Goal: Contribute content

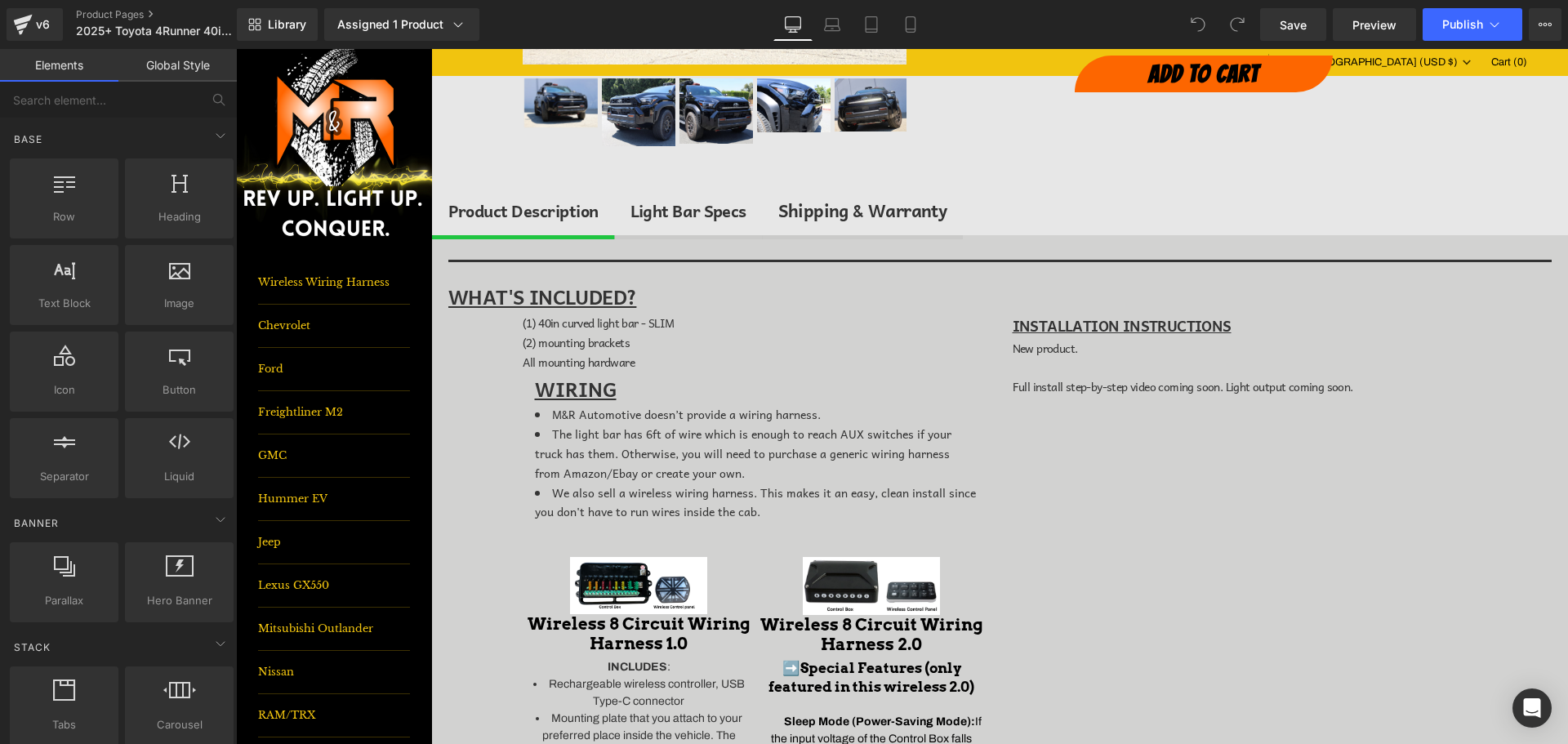
scroll to position [408, 0]
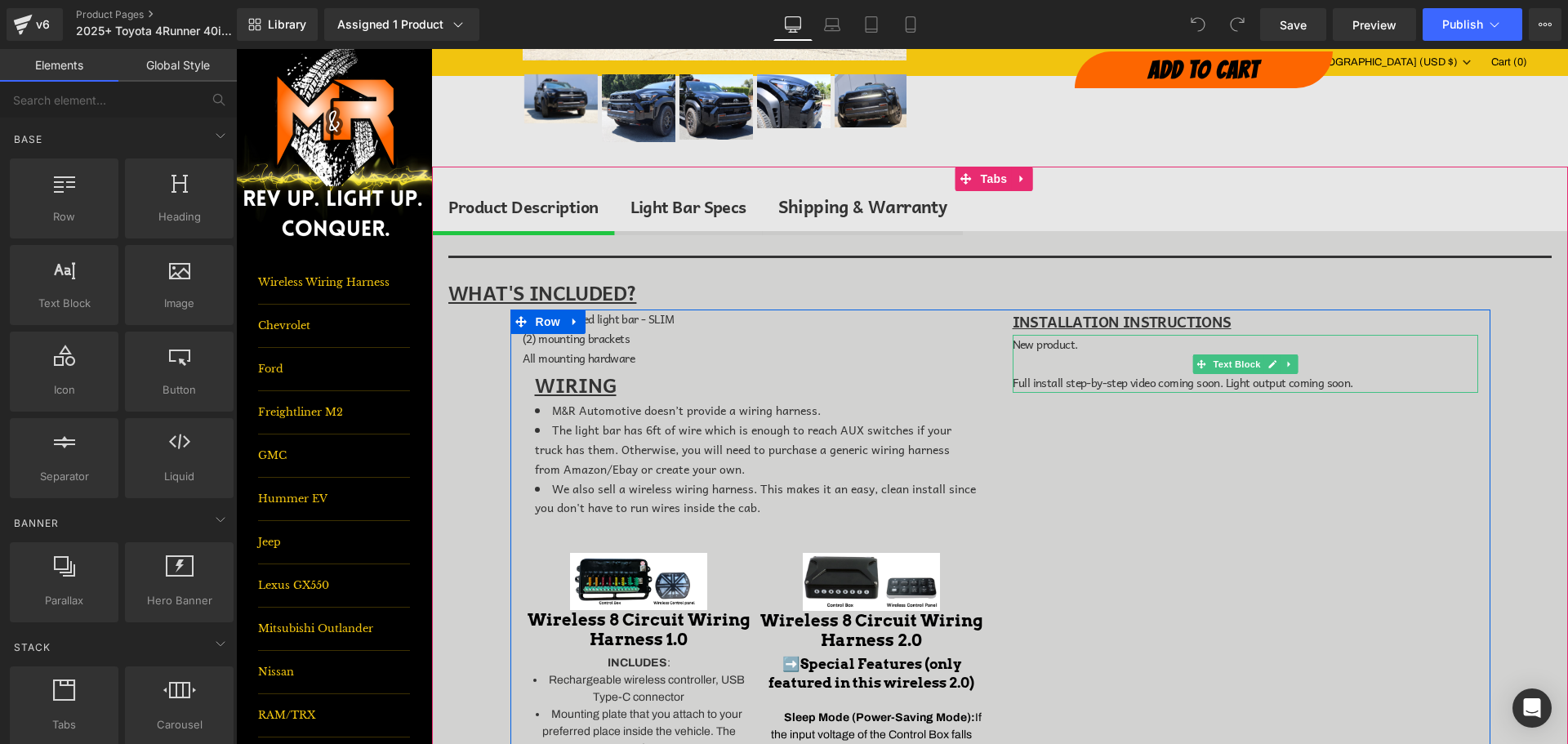
click at [1287, 366] on link at bounding box center [1289, 364] width 17 height 19
click at [1293, 366] on icon at bounding box center [1297, 364] width 9 height 9
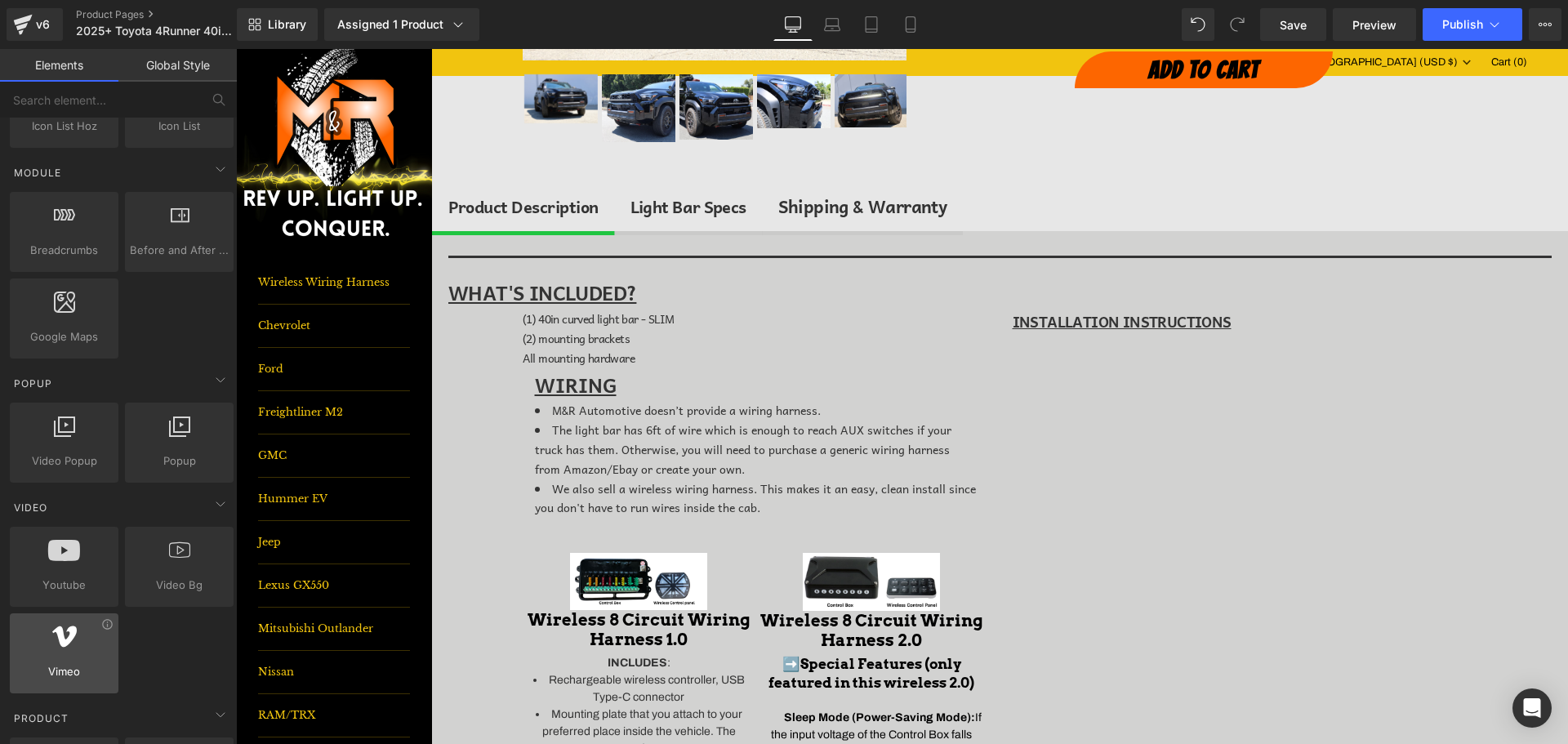
scroll to position [817, 0]
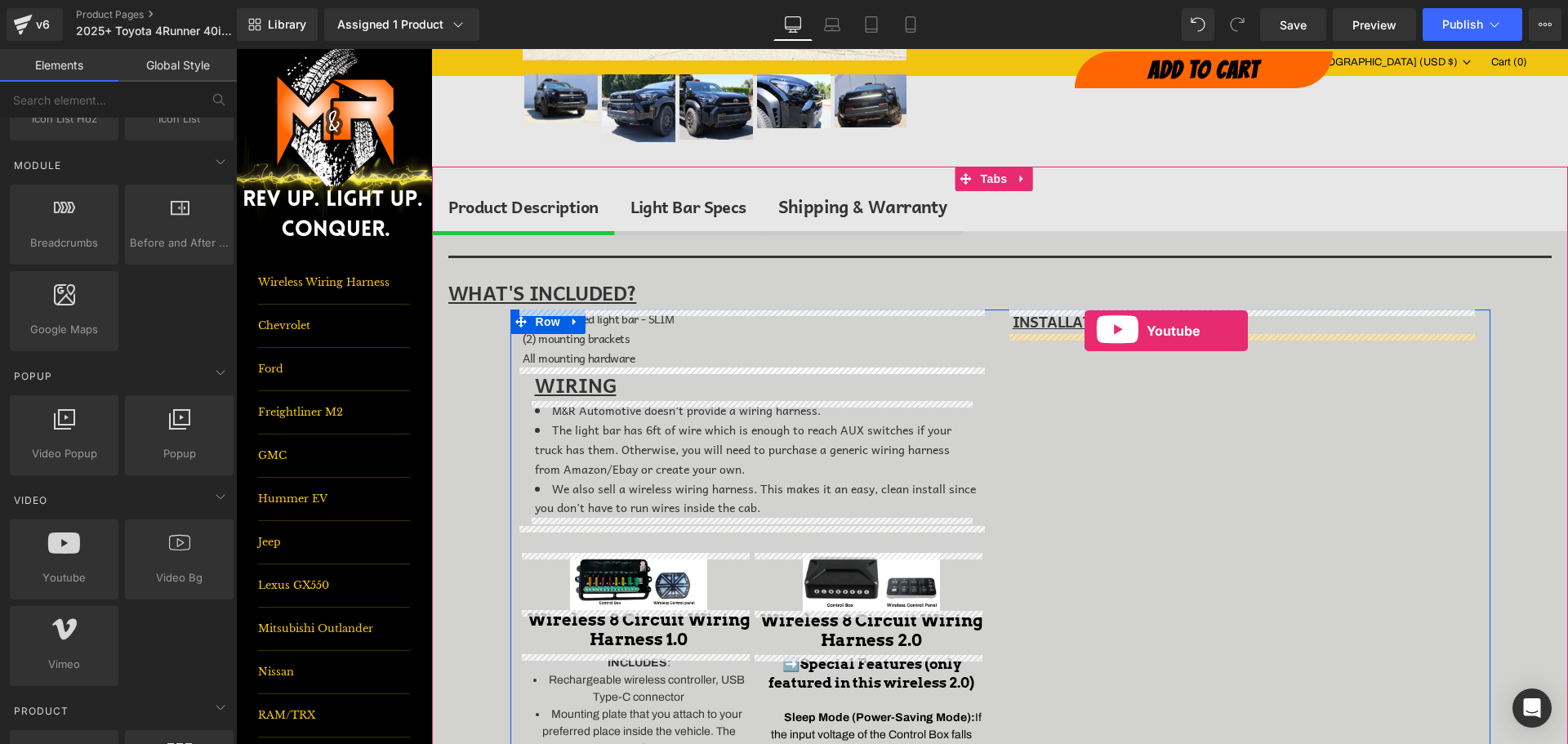
drag, startPoint x: 315, startPoint y: 602, endPoint x: 1085, endPoint y: 331, distance: 816.3
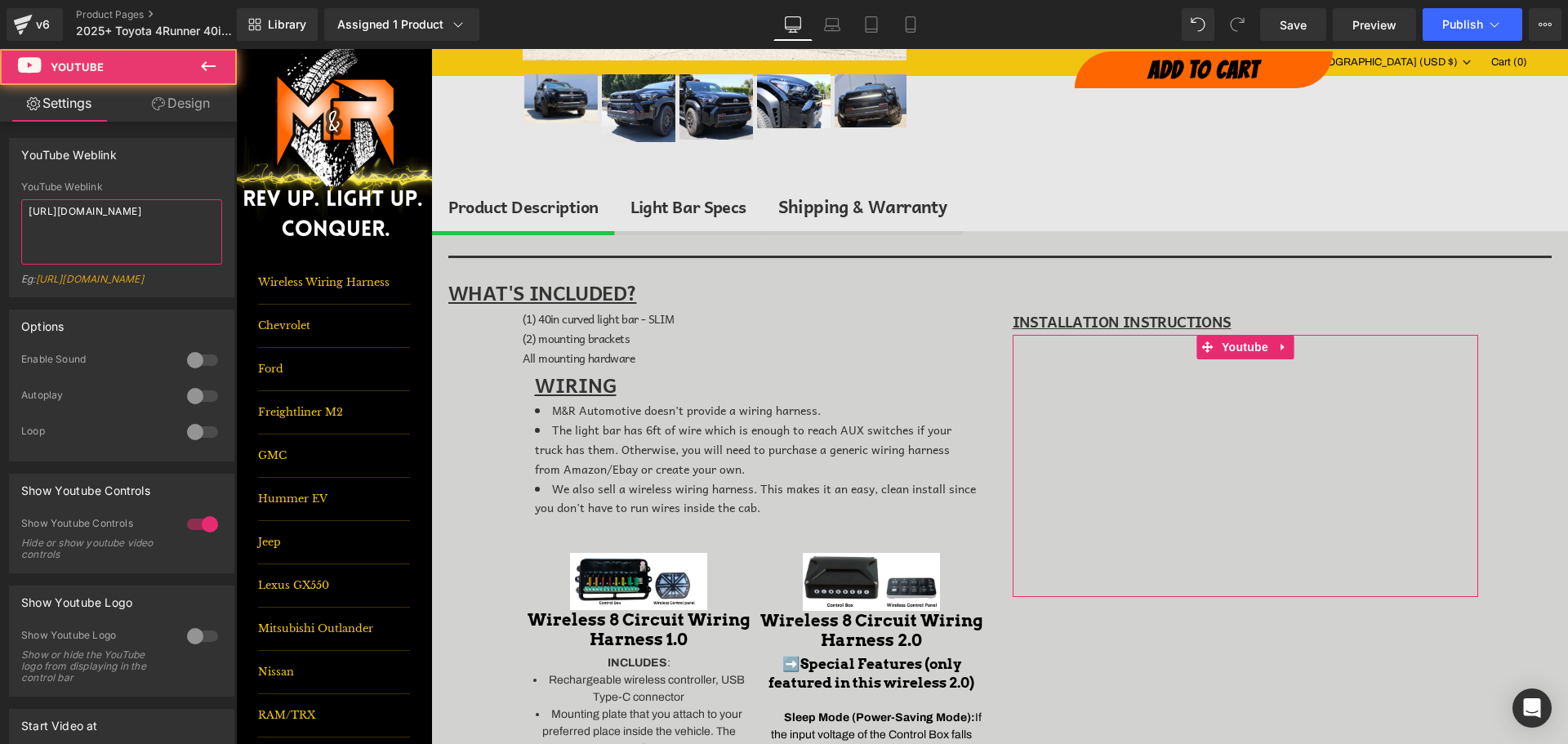
click at [135, 216] on textarea "[URL][DOMAIN_NAME]" at bounding box center [121, 231] width 201 height 65
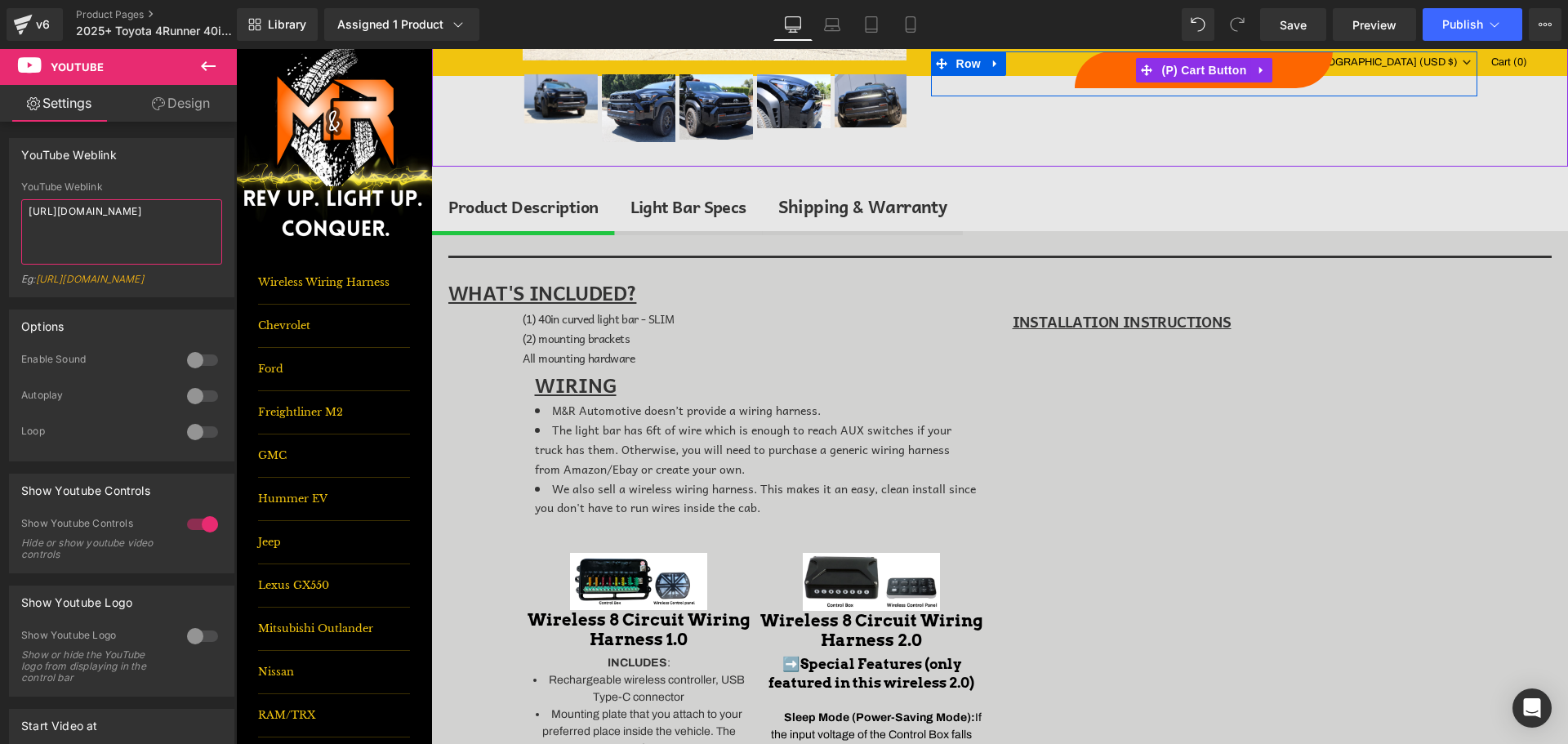
paste textarea "[DOMAIN_NAME][URL]"
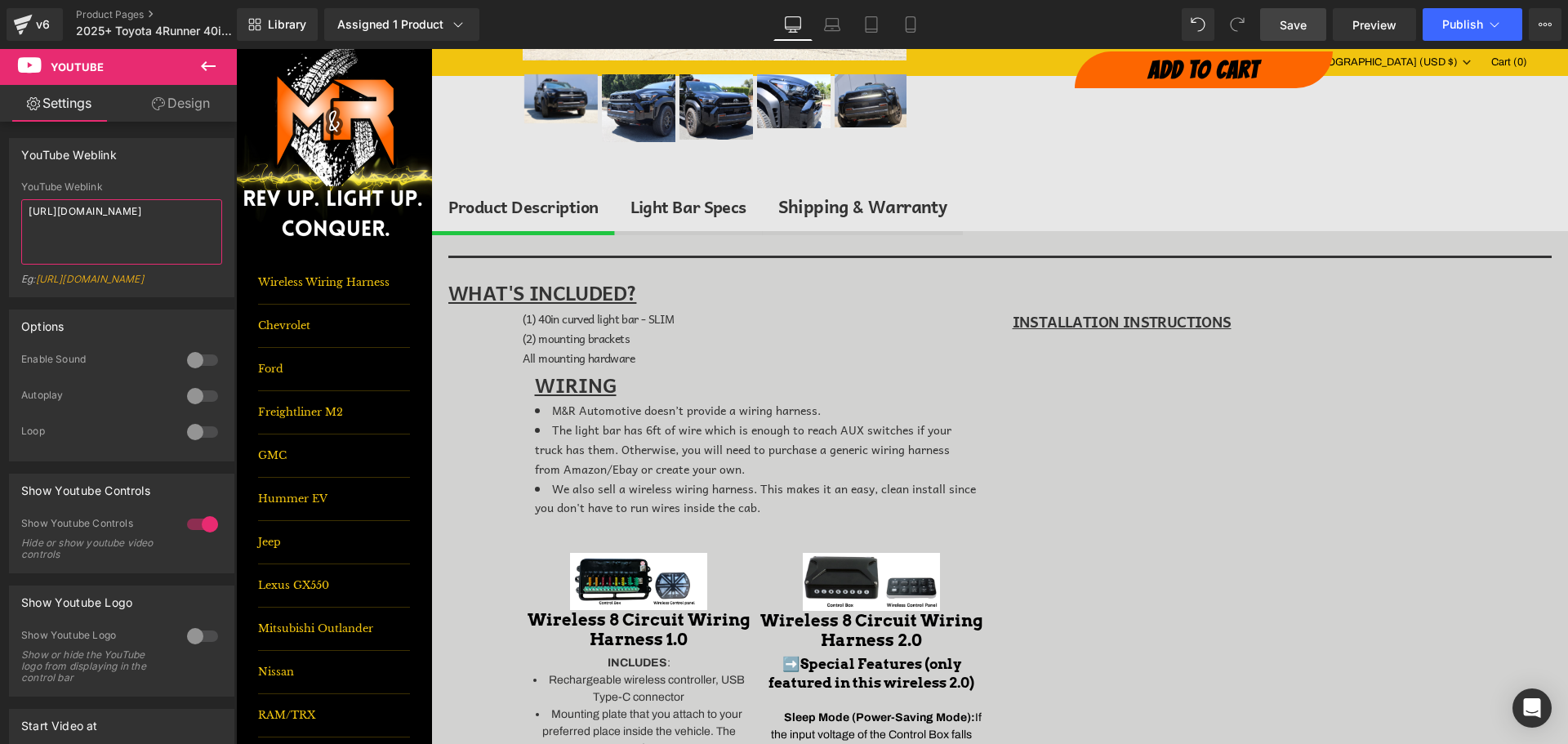
type textarea "[URL][DOMAIN_NAME]"
click at [1317, 17] on link "Save" at bounding box center [1293, 25] width 66 height 33
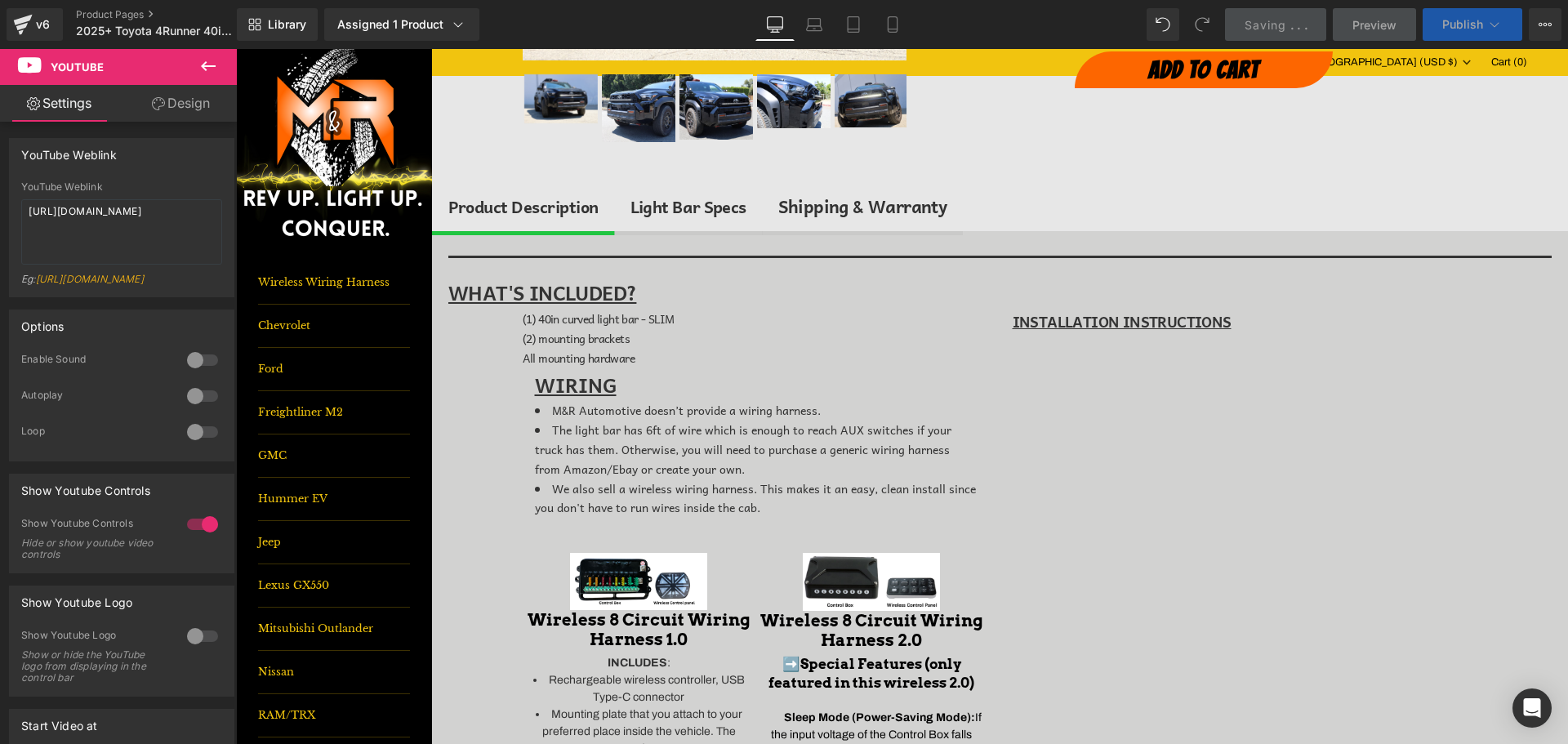
click at [1454, 19] on span "Publish" at bounding box center [1463, 25] width 41 height 13
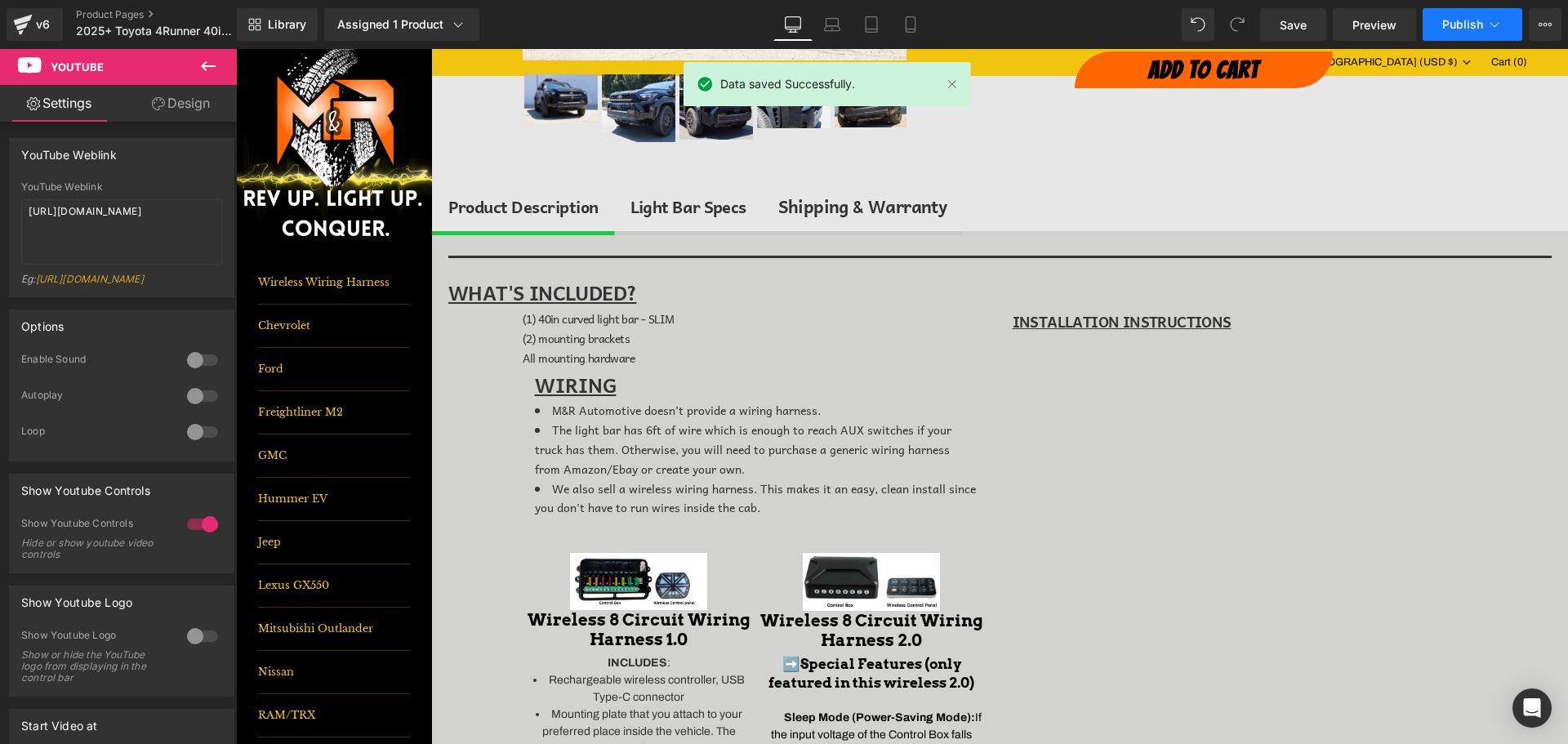
click at [1486, 23] on icon at bounding box center [1495, 25] width 17 height 17
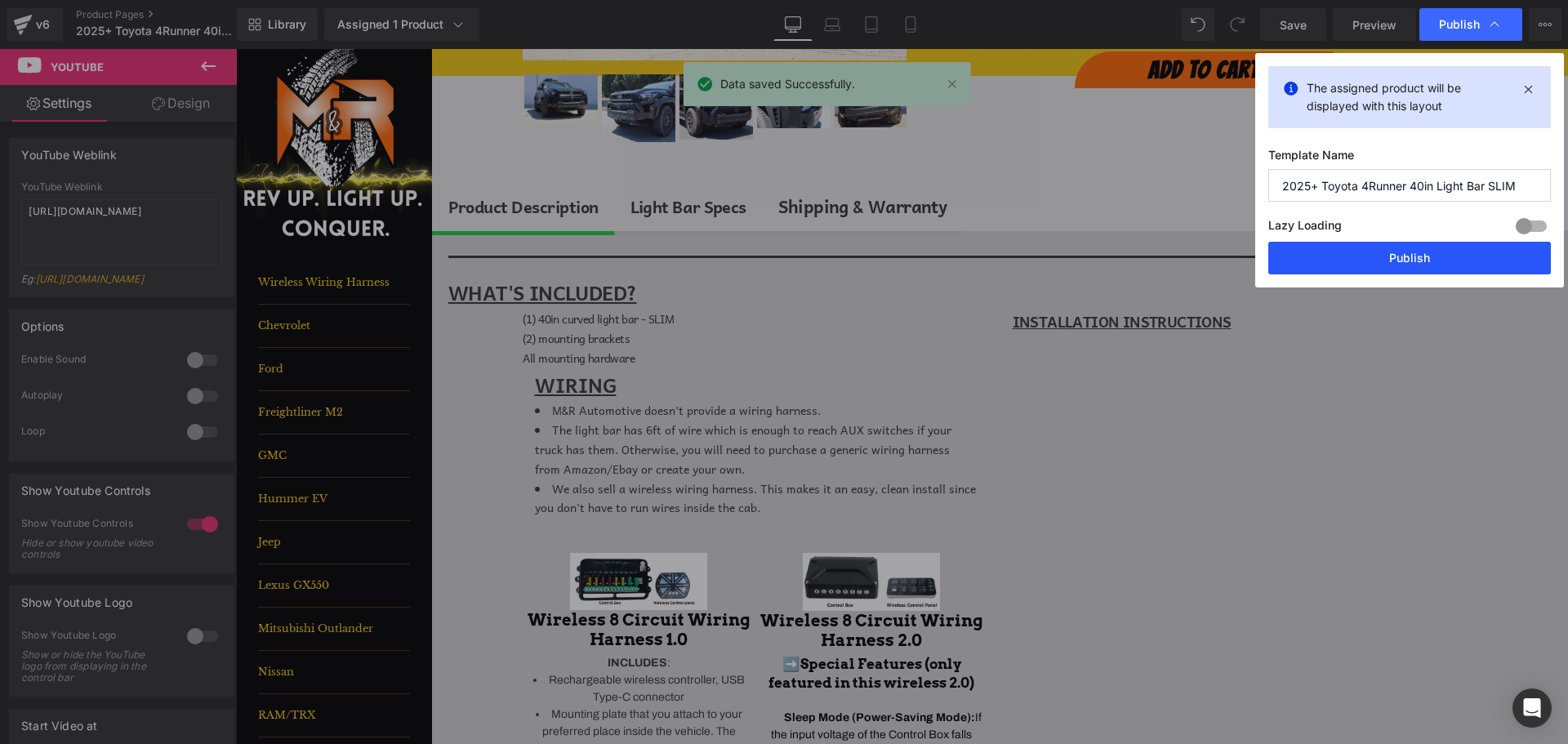
click at [1455, 249] on button "Publish" at bounding box center [1409, 259] width 282 height 33
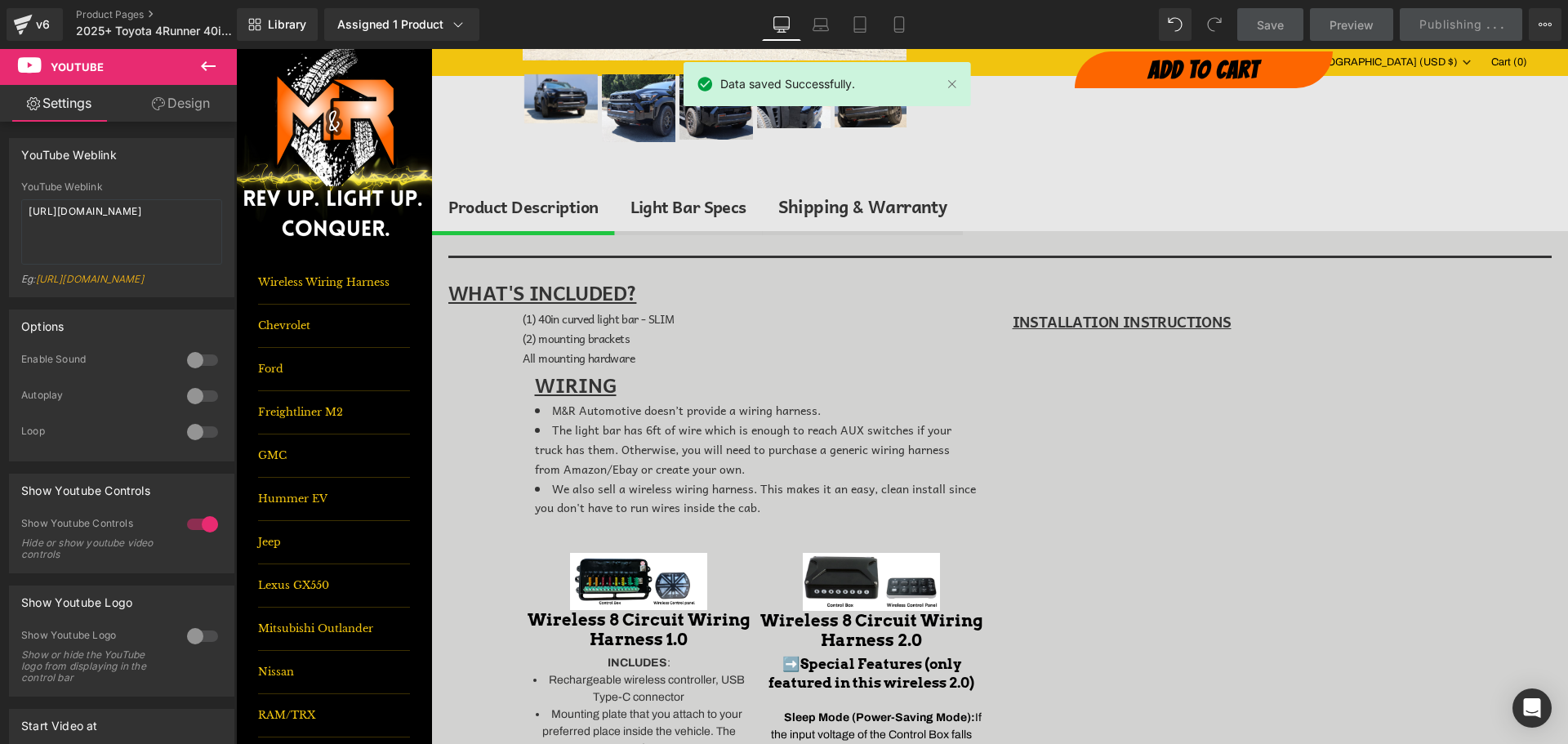
scroll to position [0, 0]
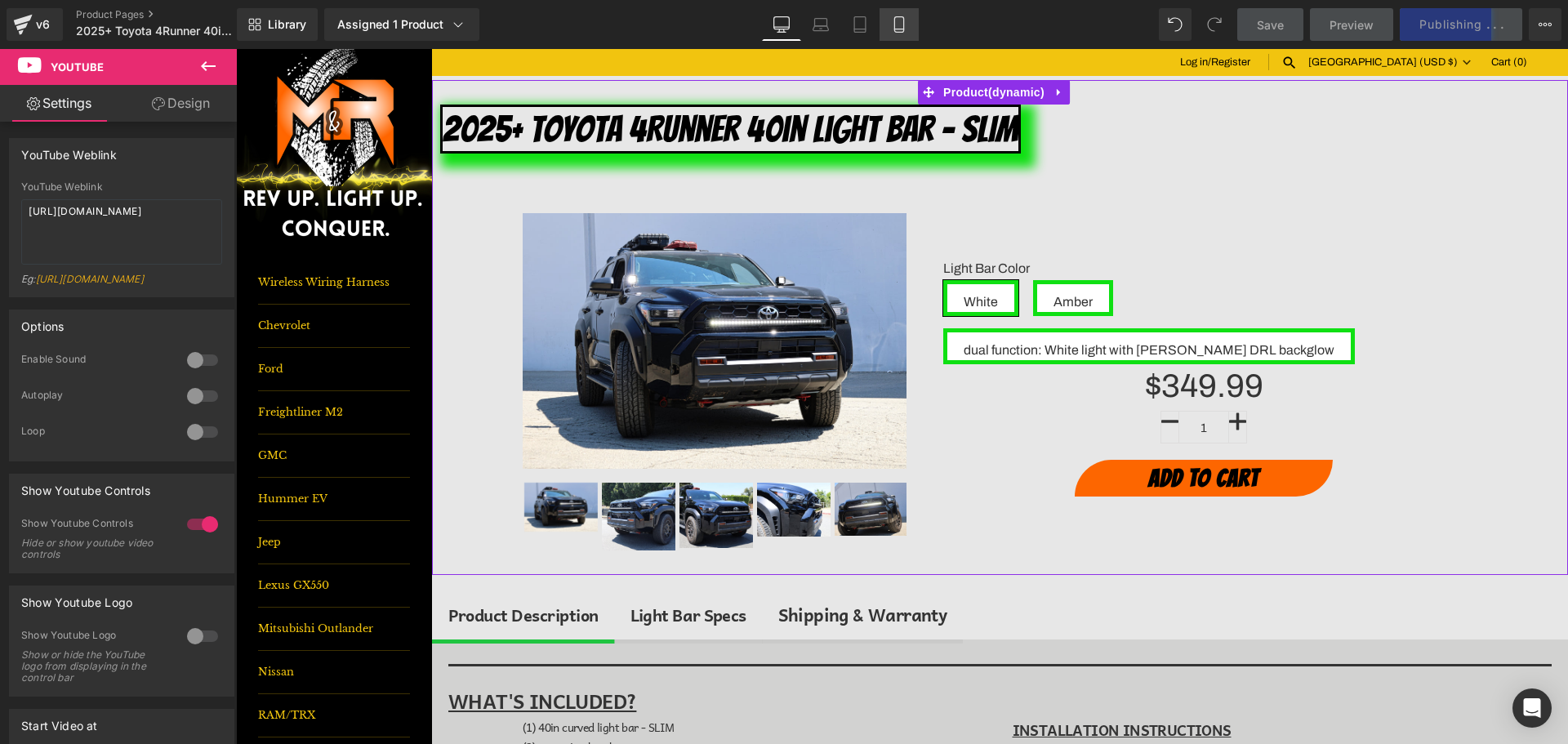
click at [898, 31] on icon at bounding box center [900, 25] width 17 height 17
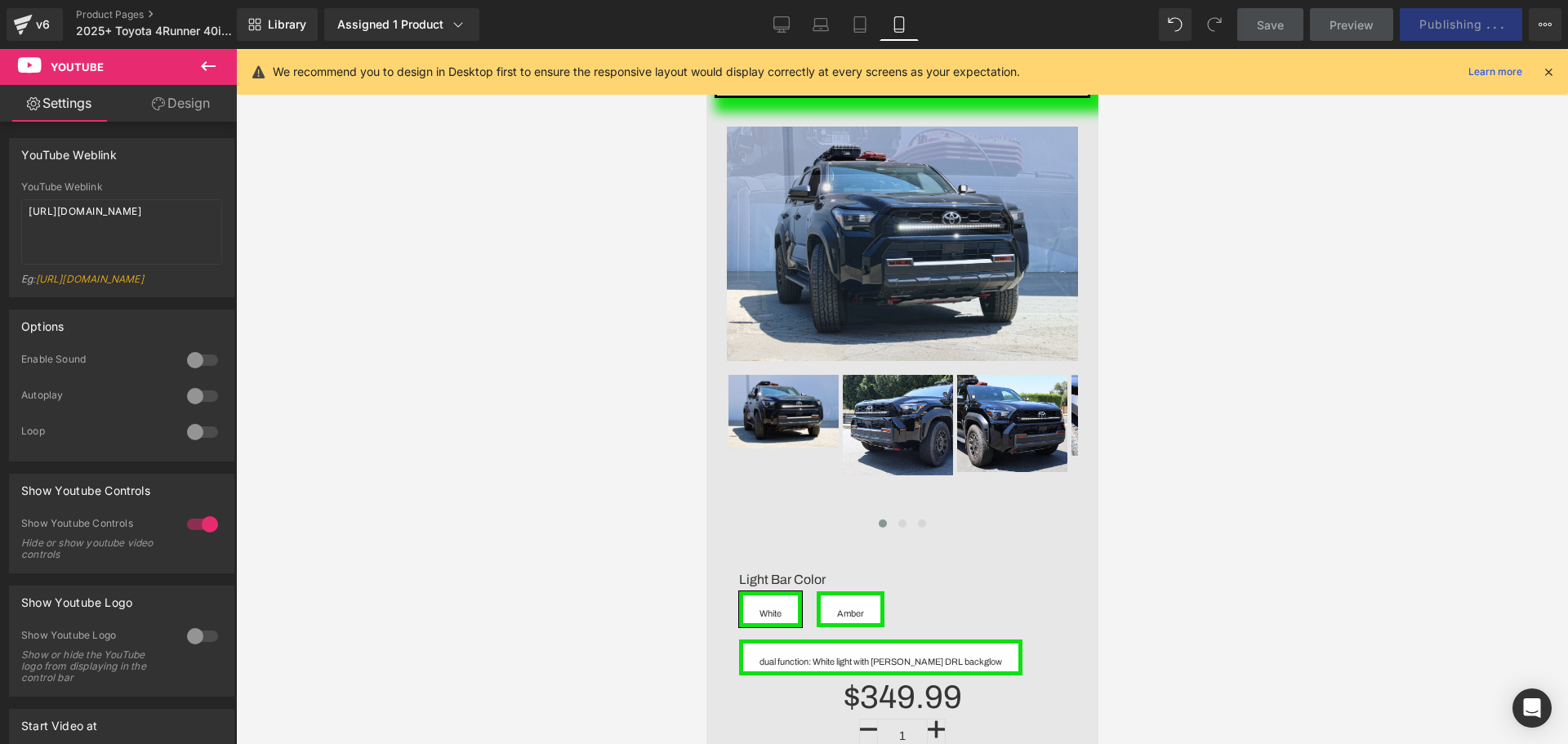
scroll to position [120, 0]
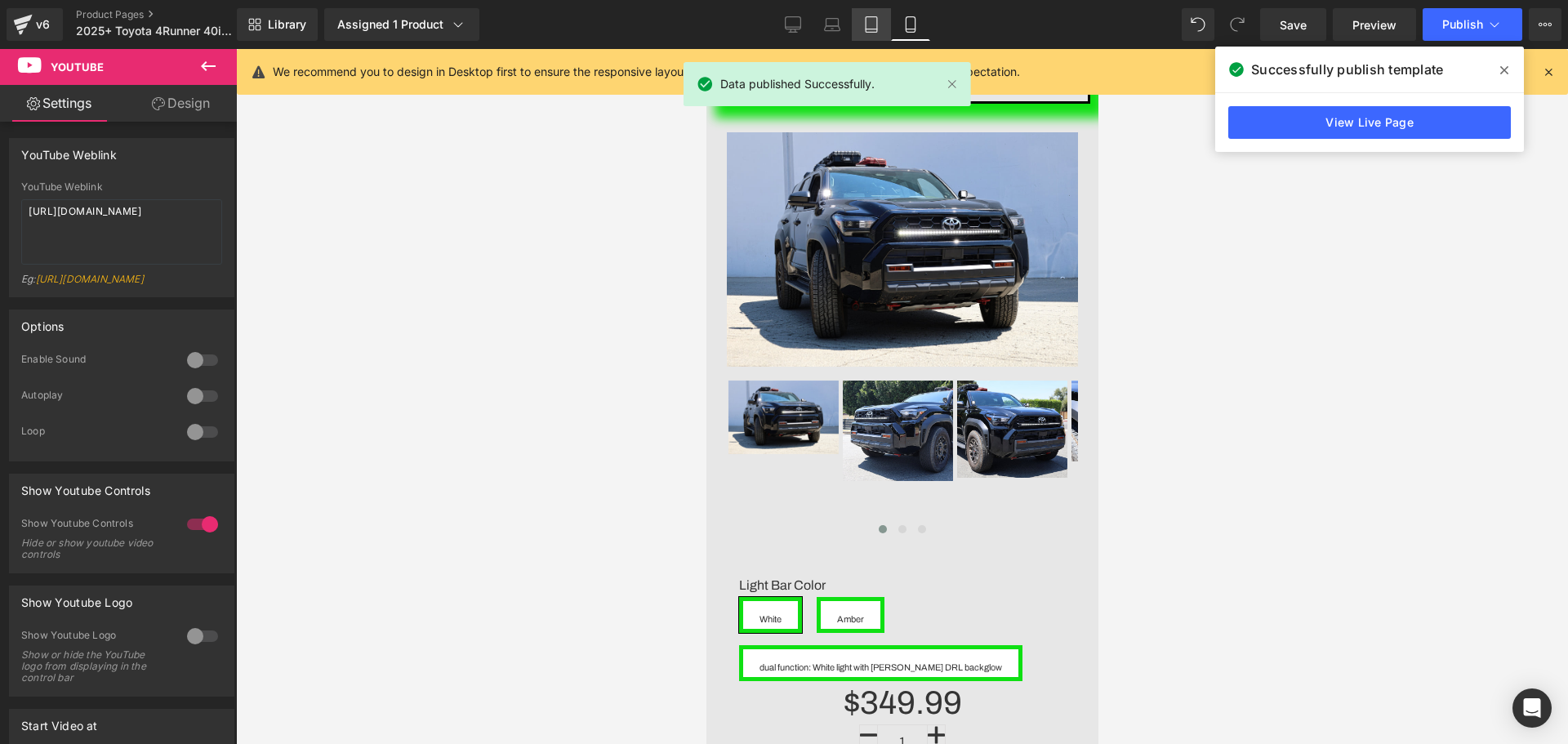
click at [871, 40] on link "Tablet" at bounding box center [871, 25] width 39 height 33
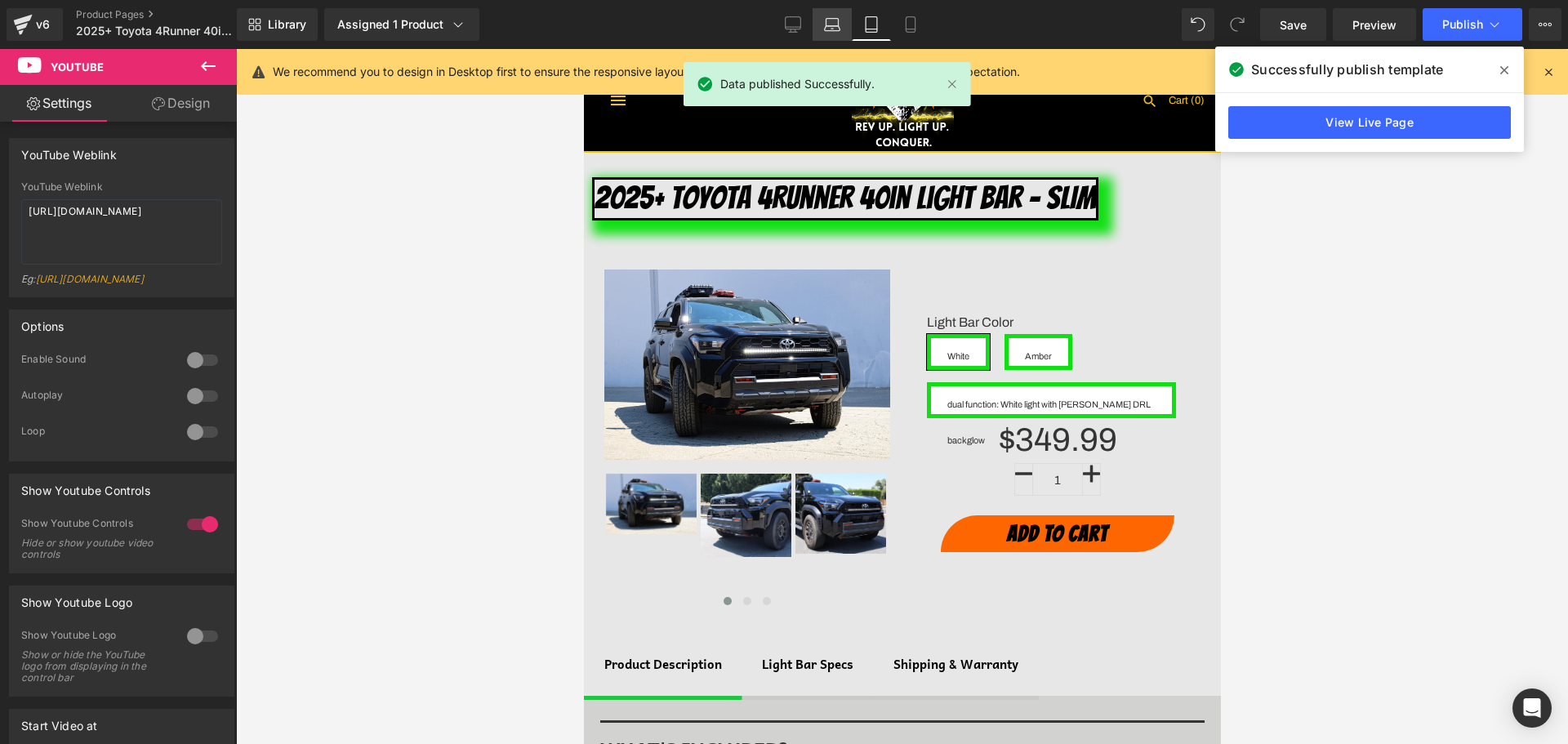
click at [848, 34] on link "Laptop" at bounding box center [832, 25] width 39 height 33
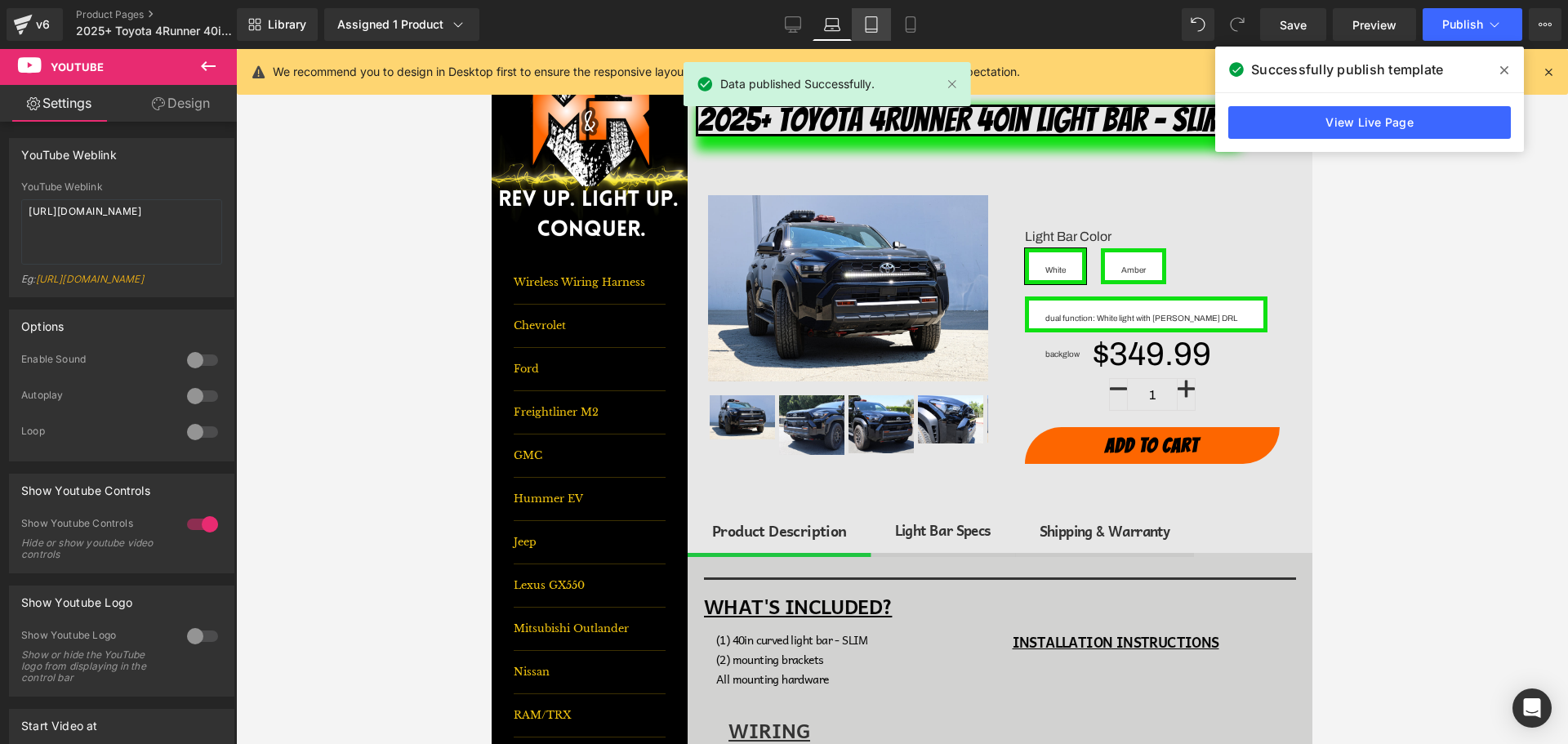
click at [866, 27] on icon at bounding box center [871, 25] width 17 height 17
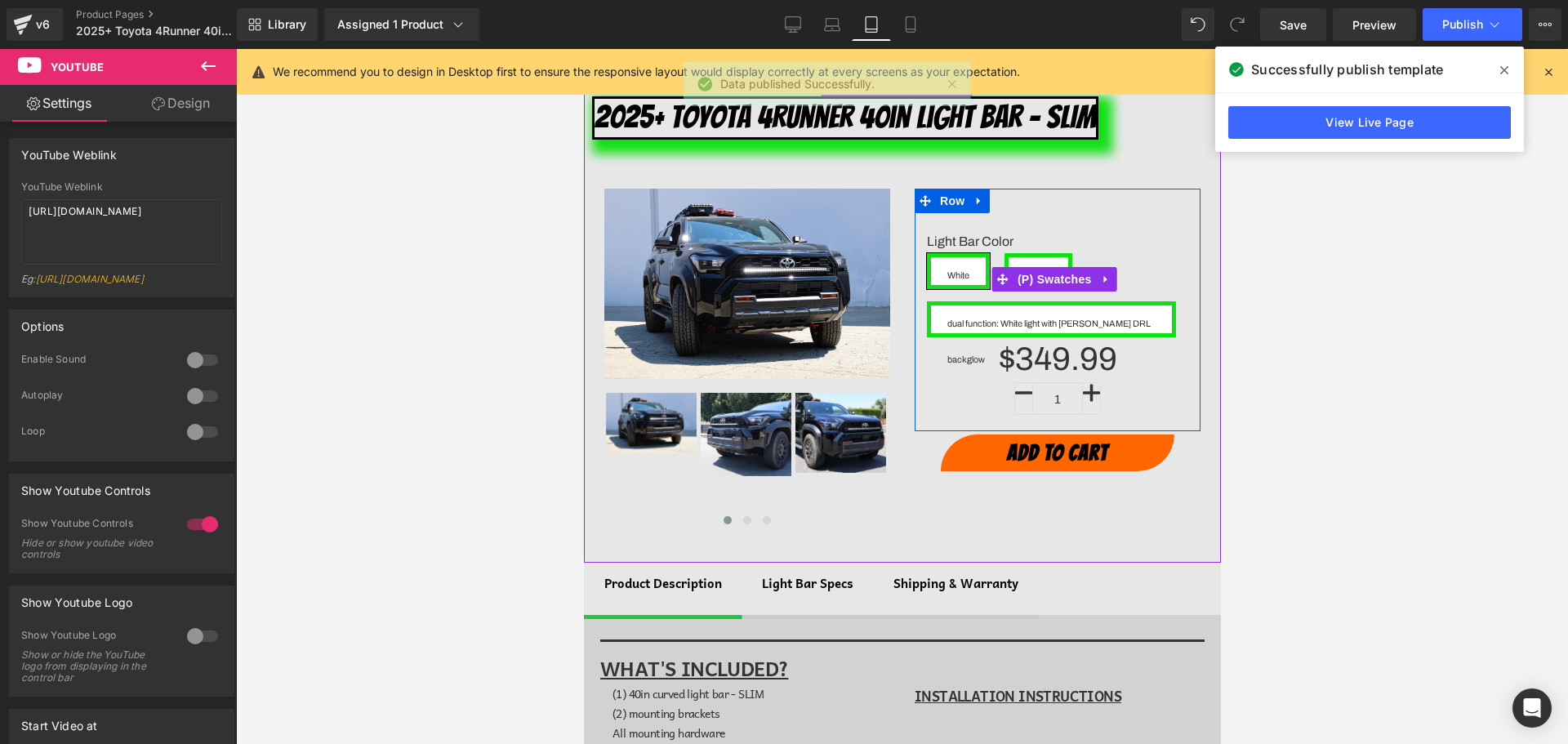
click at [1046, 315] on span "dual function: White light with [PERSON_NAME] DRL backglow" at bounding box center [1050, 319] width 208 height 28
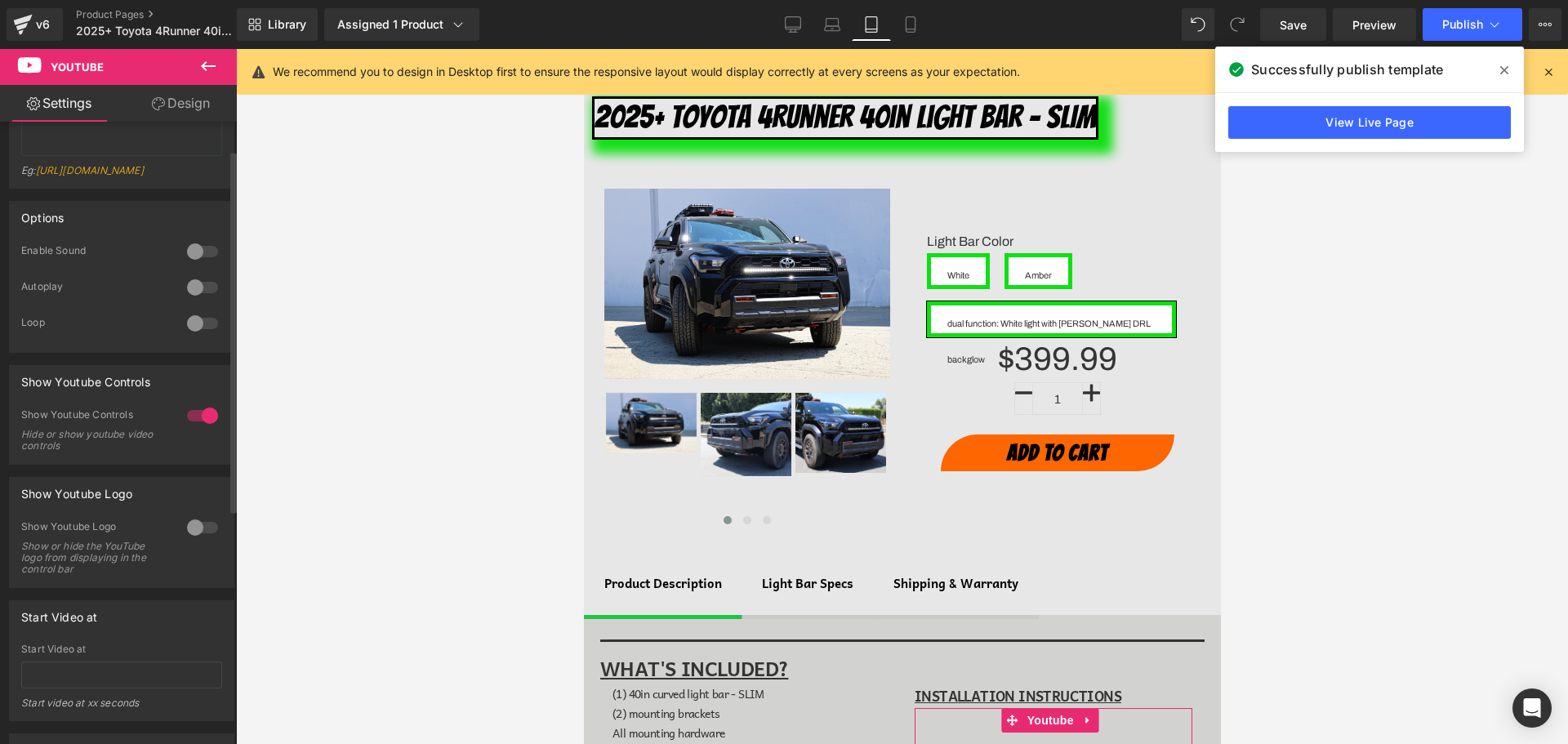
scroll to position [163, 0]
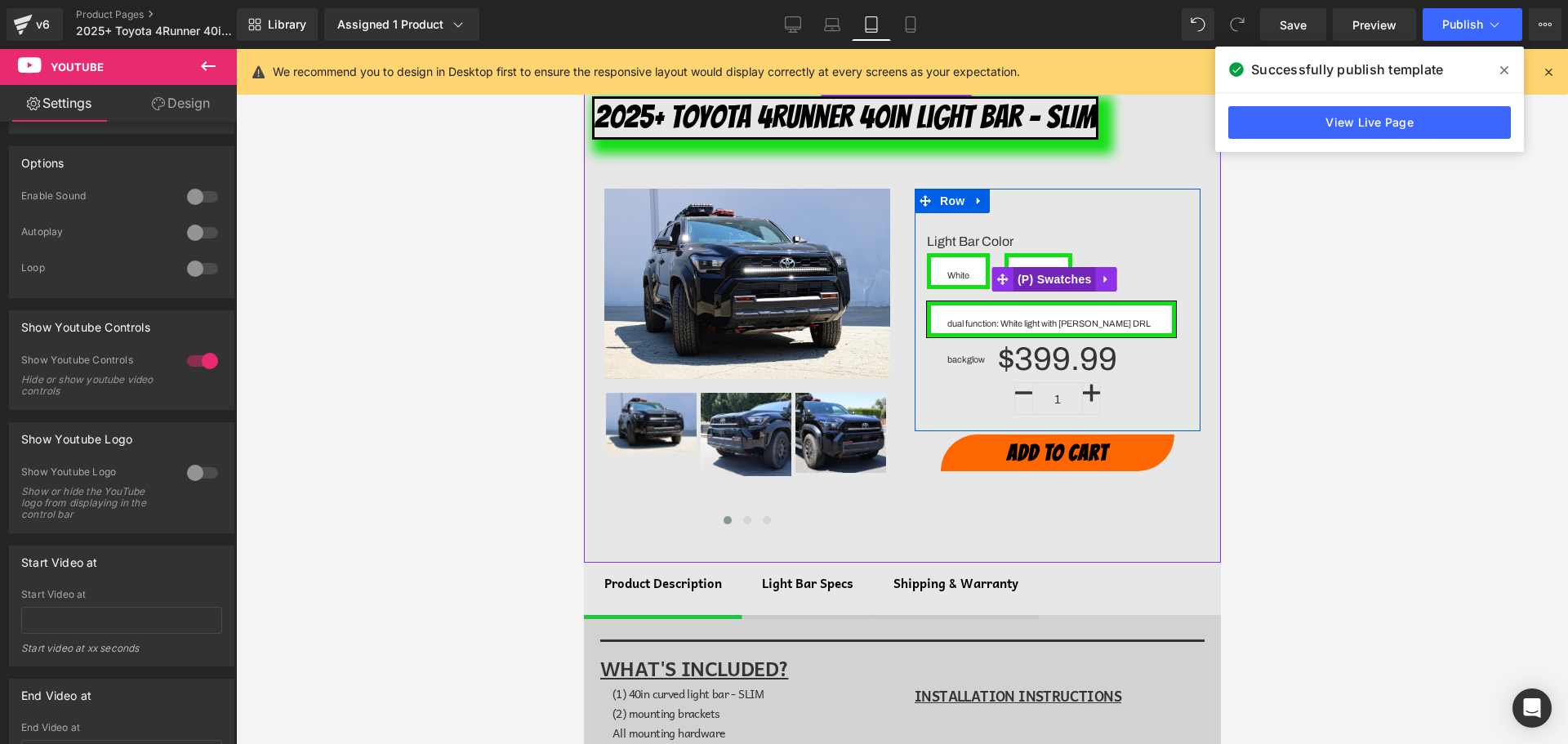
click at [1032, 274] on span "(P) Swatches" at bounding box center [1054, 279] width 83 height 25
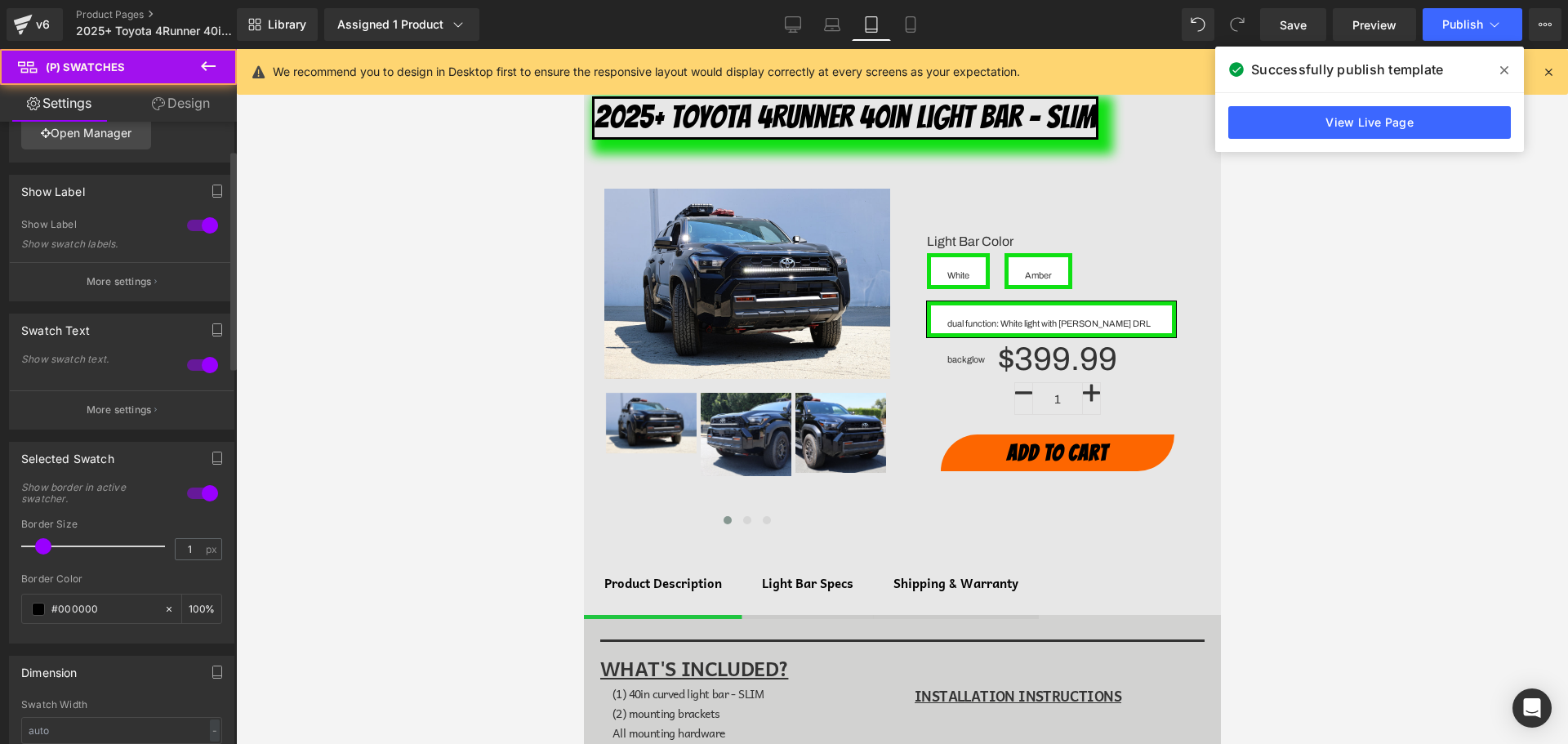
scroll to position [82, 0]
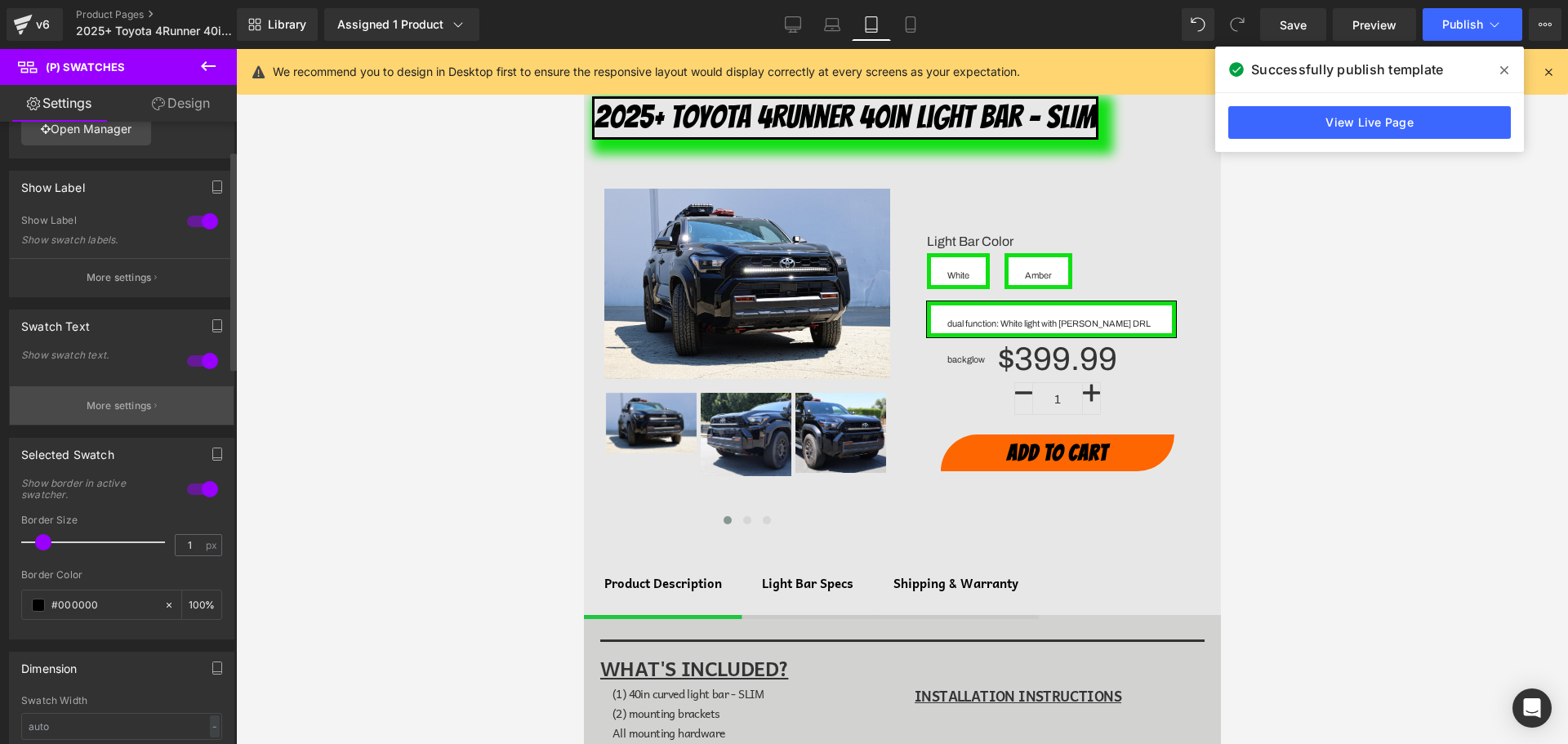
click at [140, 397] on button "More settings" at bounding box center [122, 405] width 224 height 39
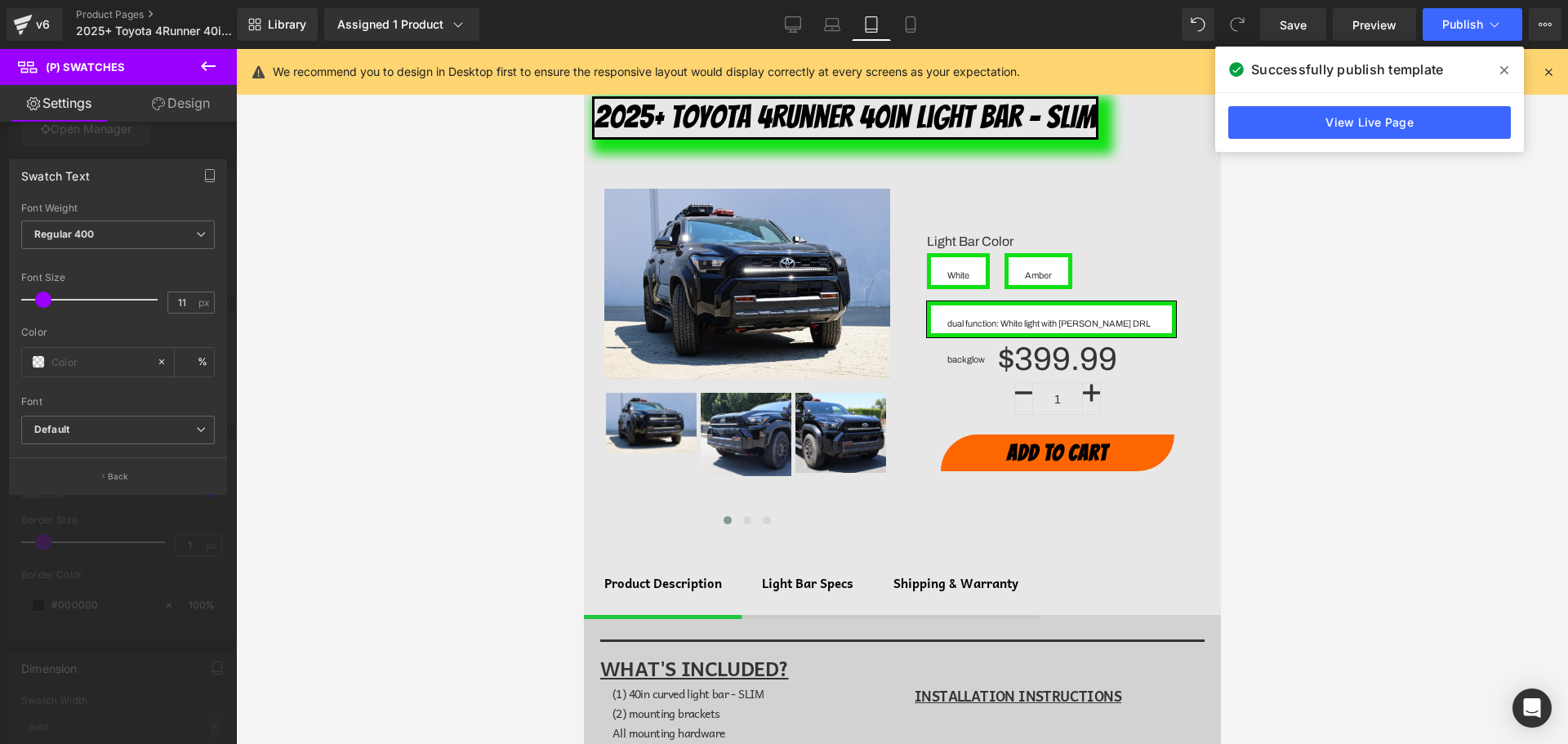
type input "10"
click at [42, 303] on span at bounding box center [42, 300] width 17 height 17
click at [1285, 33] on span "Save" at bounding box center [1293, 25] width 27 height 17
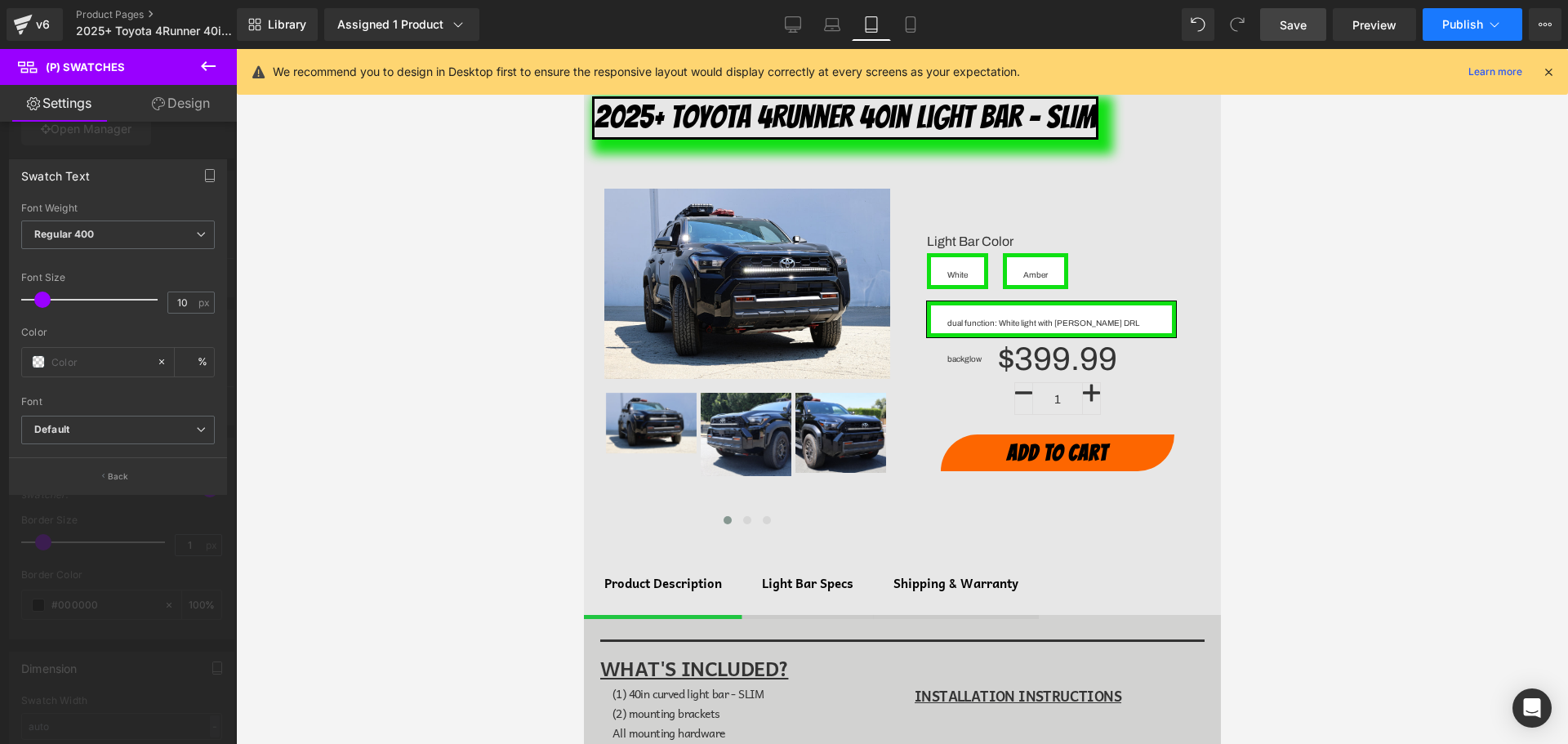
click at [1490, 34] on button "Publish" at bounding box center [1473, 25] width 100 height 33
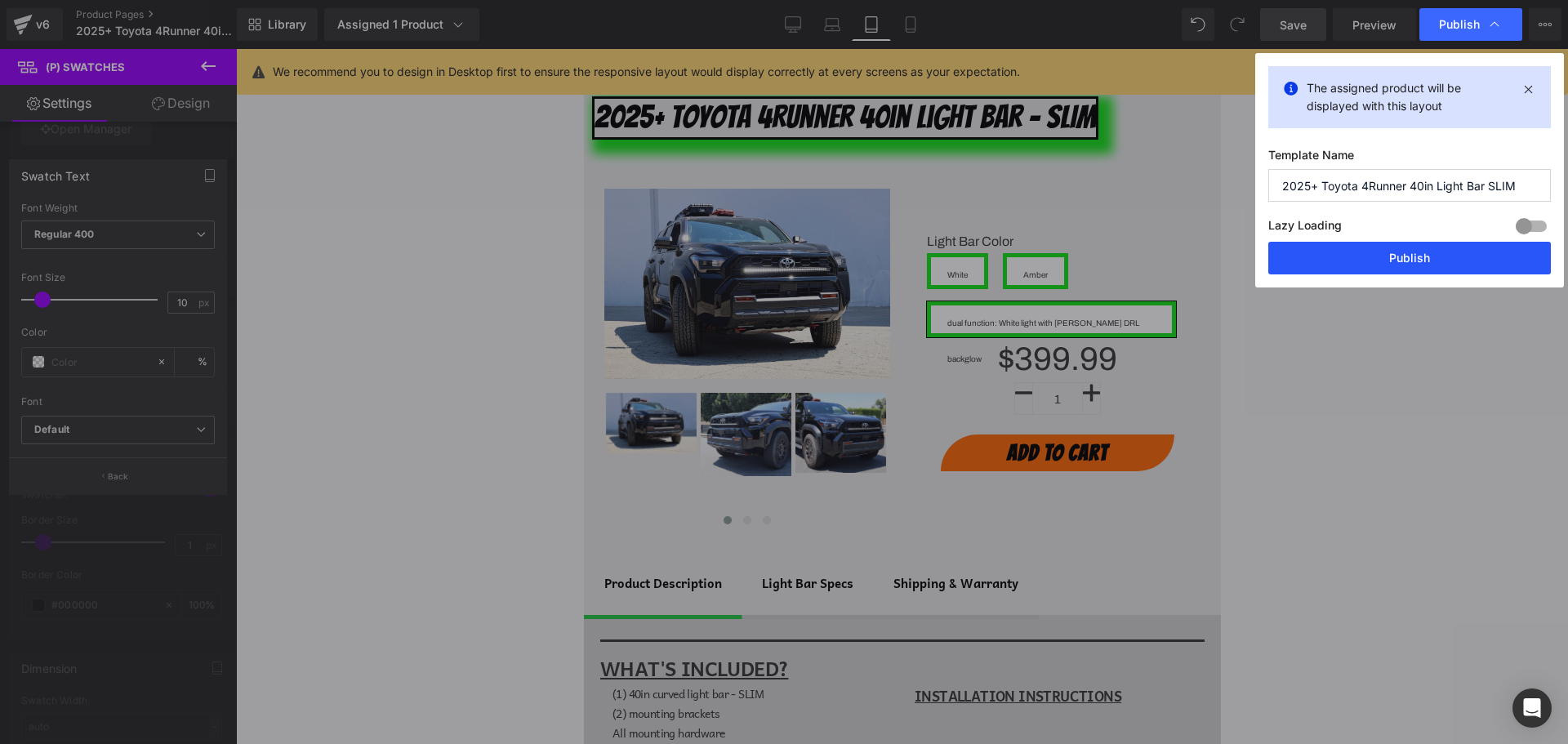
click at [1468, 263] on button "Publish" at bounding box center [1409, 259] width 282 height 33
